Goal: Task Accomplishment & Management: Manage account settings

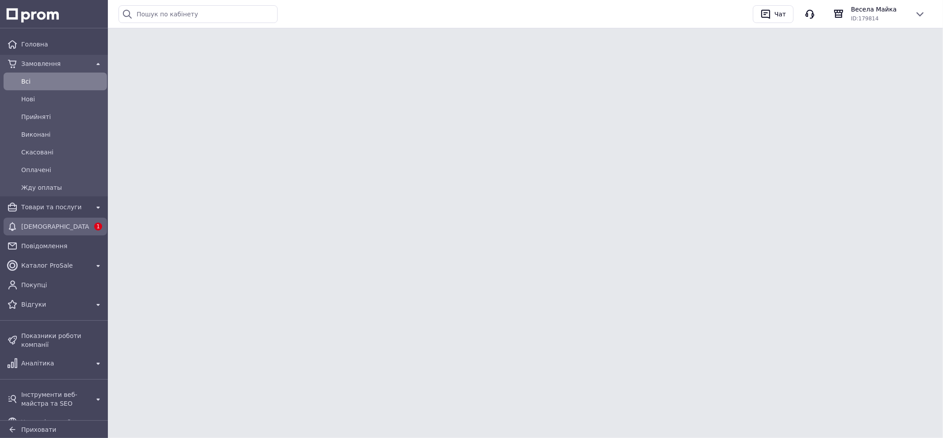
click at [38, 226] on span "[DEMOGRAPHIC_DATA]" at bounding box center [55, 226] width 68 height 9
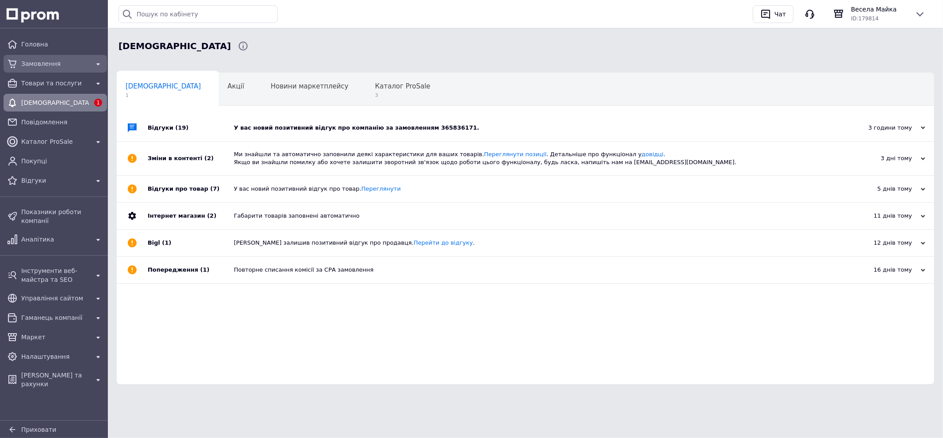
click at [31, 62] on span "Замовлення" at bounding box center [55, 63] width 68 height 9
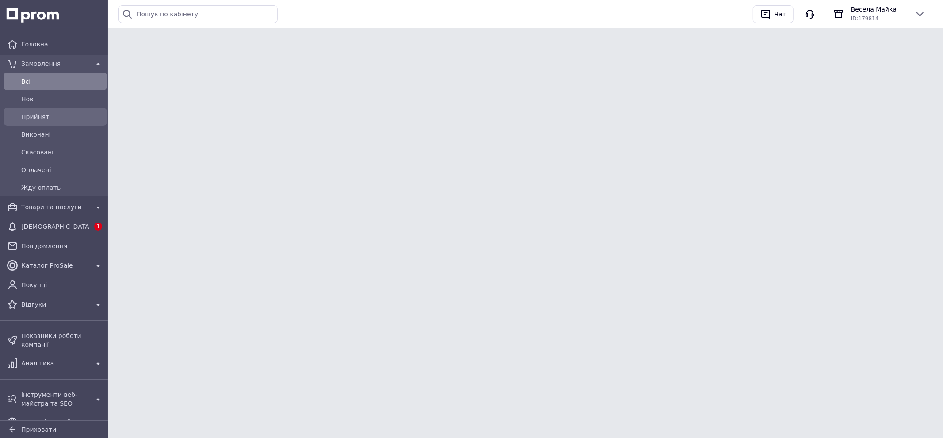
click at [24, 120] on span "Прийняті" at bounding box center [62, 116] width 82 height 9
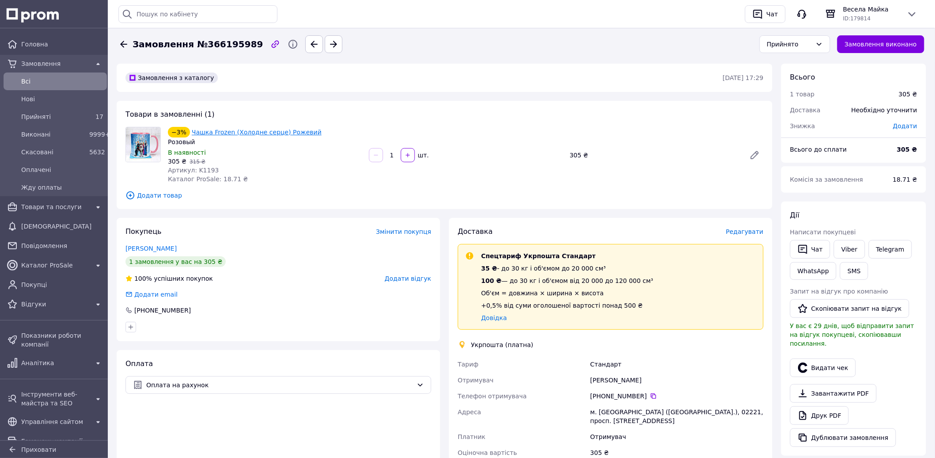
click at [246, 130] on link "Чашка Frozen (Холодне серце) Рожевий" at bounding box center [257, 132] width 130 height 7
click at [849, 246] on link "Viber" at bounding box center [849, 249] width 31 height 19
drag, startPoint x: 198, startPoint y: 227, endPoint x: 212, endPoint y: 234, distance: 16.0
click at [199, 227] on div "Покупець Змінити покупця" at bounding box center [279, 232] width 306 height 10
drag, startPoint x: 849, startPoint y: 249, endPoint x: 842, endPoint y: 248, distance: 6.9
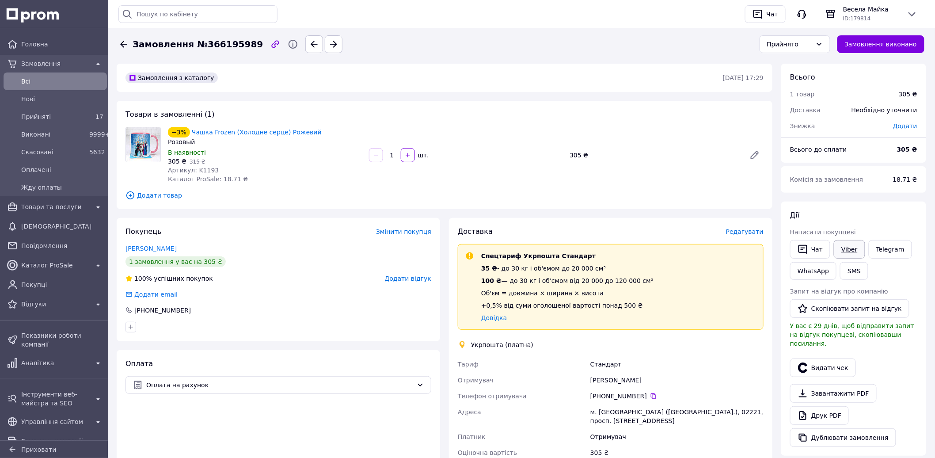
click at [847, 249] on link "Viber" at bounding box center [849, 249] width 31 height 19
